Goal: Find specific page/section: Find specific page/section

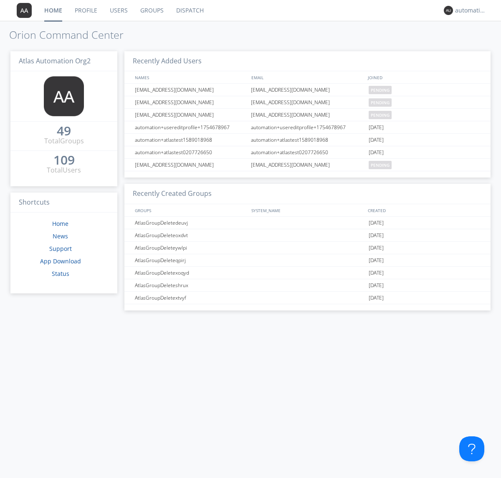
click at [189, 10] on link "Dispatch" at bounding box center [190, 10] width 40 height 21
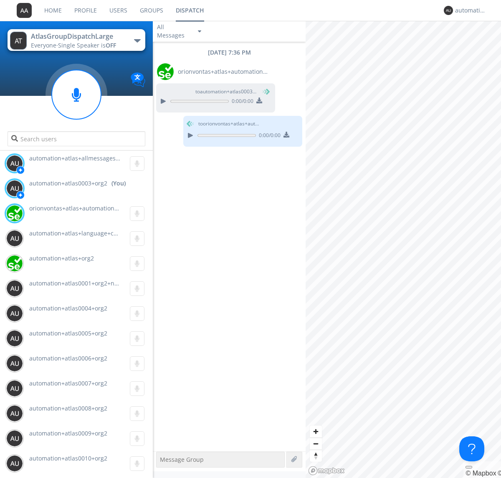
click at [137, 40] on div "button" at bounding box center [137, 40] width 7 height 3
click at [0, 0] on span "AtlasGroupDispatch" at bounding box center [0, 0] width 0 height 0
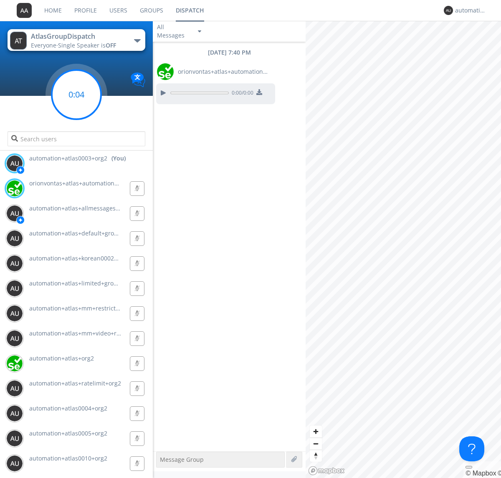
click at [76, 95] on g at bounding box center [76, 94] width 49 height 49
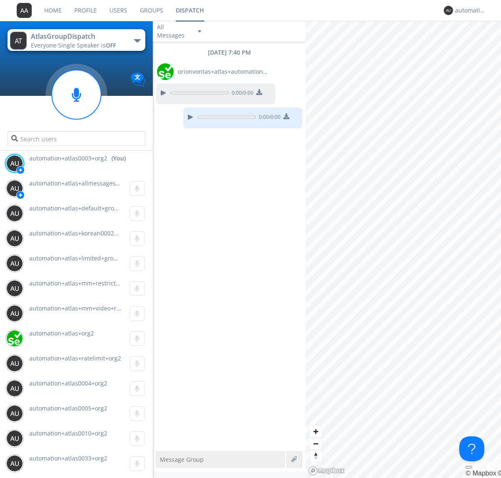
click at [137, 40] on div "button" at bounding box center [137, 40] width 7 height 3
click at [0, 0] on span "AtlasGroupDispatch2" at bounding box center [0, 0] width 0 height 0
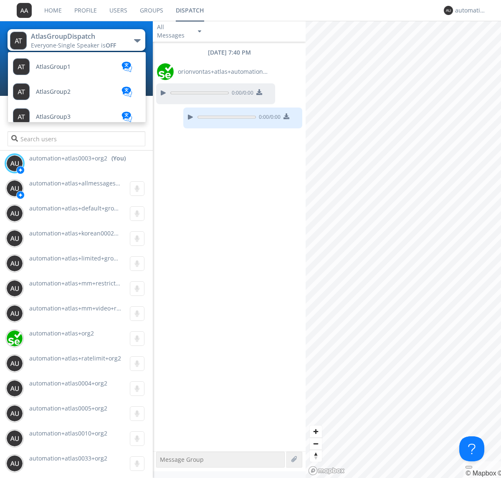
scroll to position [73, 0]
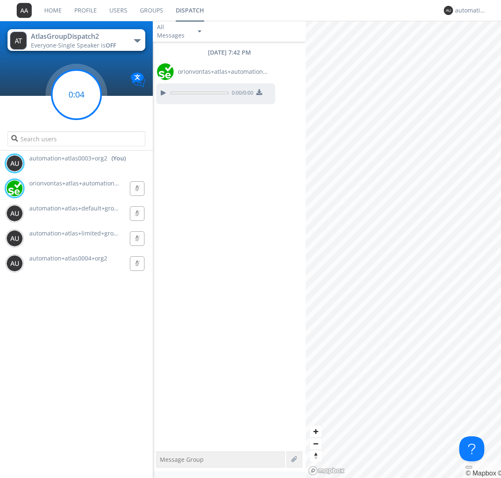
click at [76, 95] on g at bounding box center [76, 94] width 49 height 49
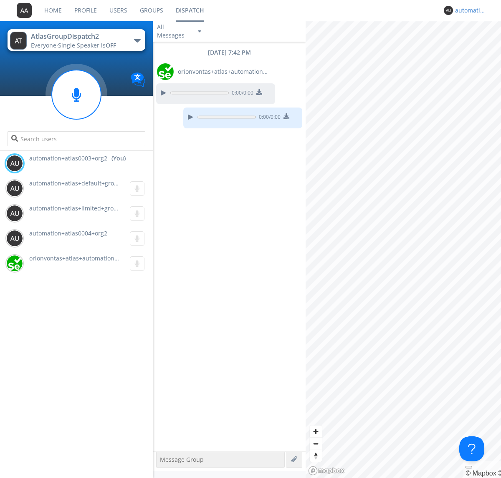
click at [468, 10] on div "automation+atlas0003+org2" at bounding box center [470, 10] width 31 height 8
